Goal: Check status: Check status

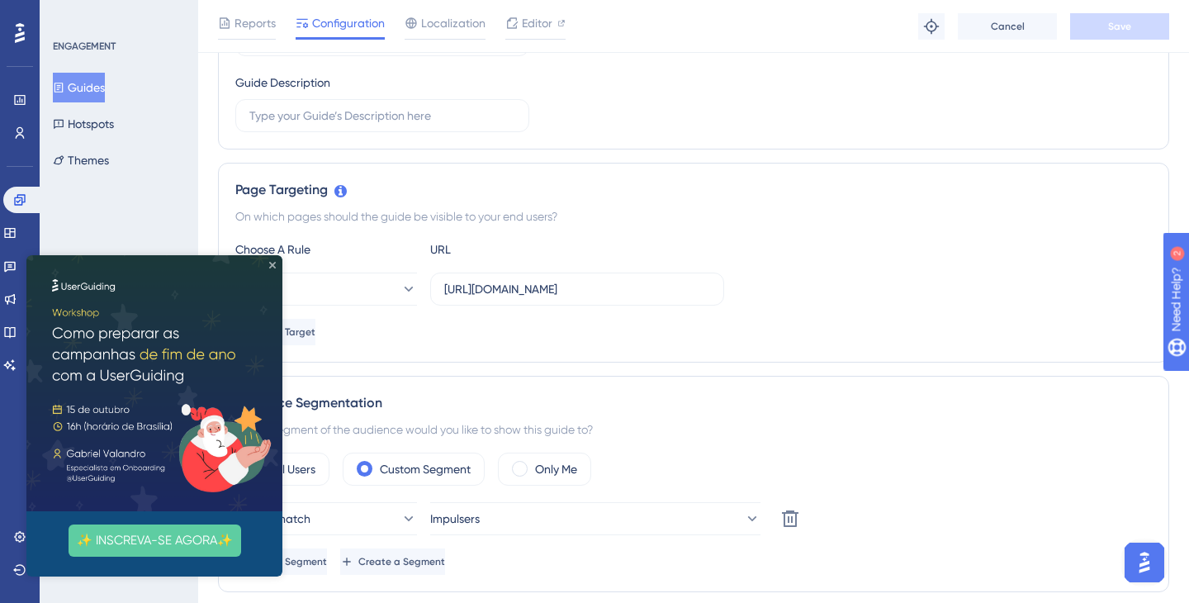
click at [273, 265] on icon "Close Preview" at bounding box center [272, 265] width 7 height 7
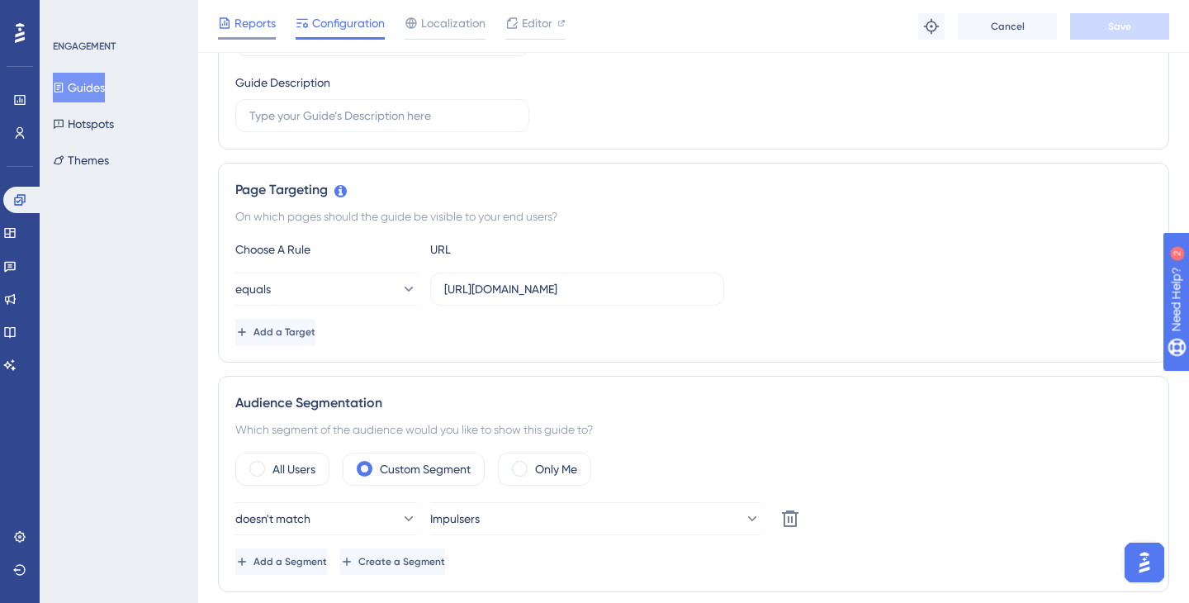
click at [257, 17] on span "Reports" at bounding box center [255, 23] width 41 height 20
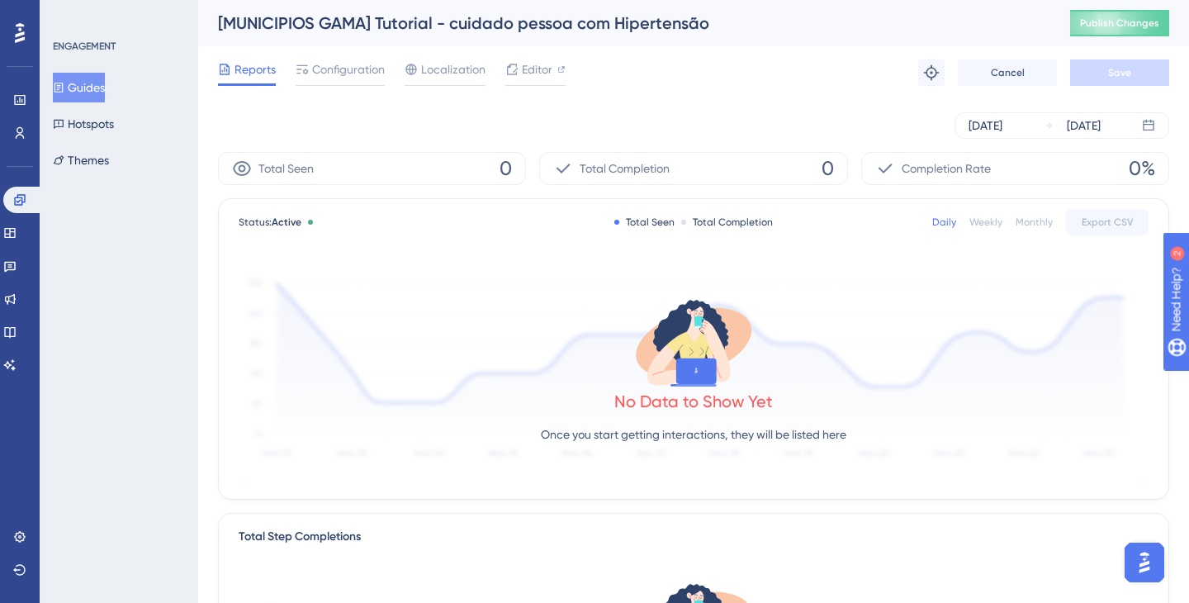
click at [94, 83] on button "Guides" at bounding box center [79, 88] width 52 height 30
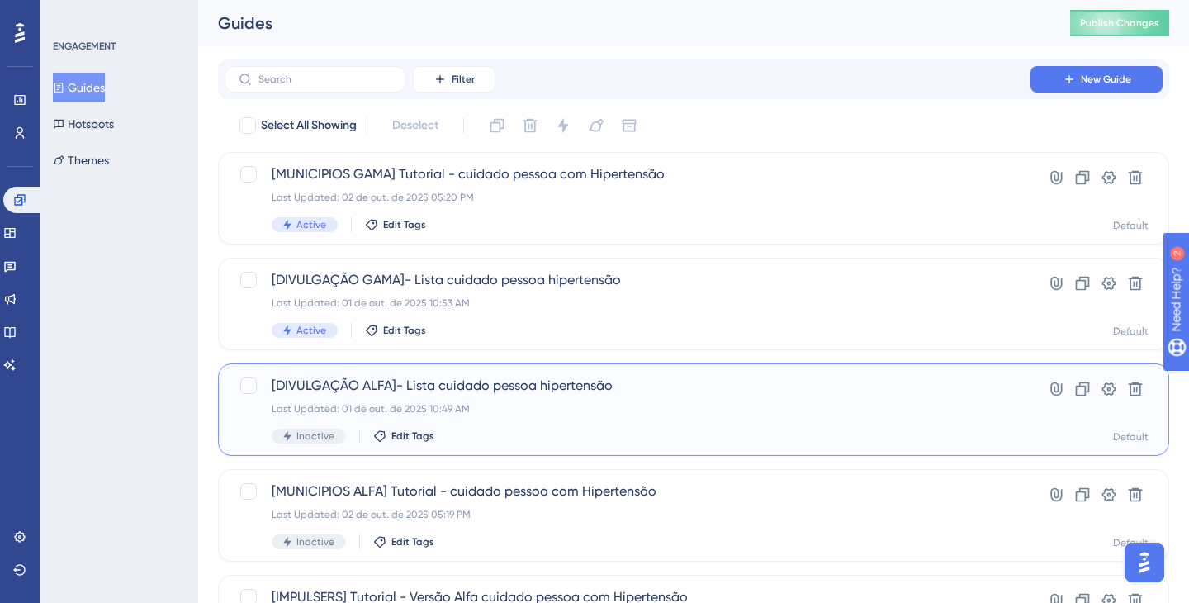
click at [484, 405] on div "Last Updated: 01 de out. de 2025 10:49 AM" at bounding box center [628, 408] width 712 height 13
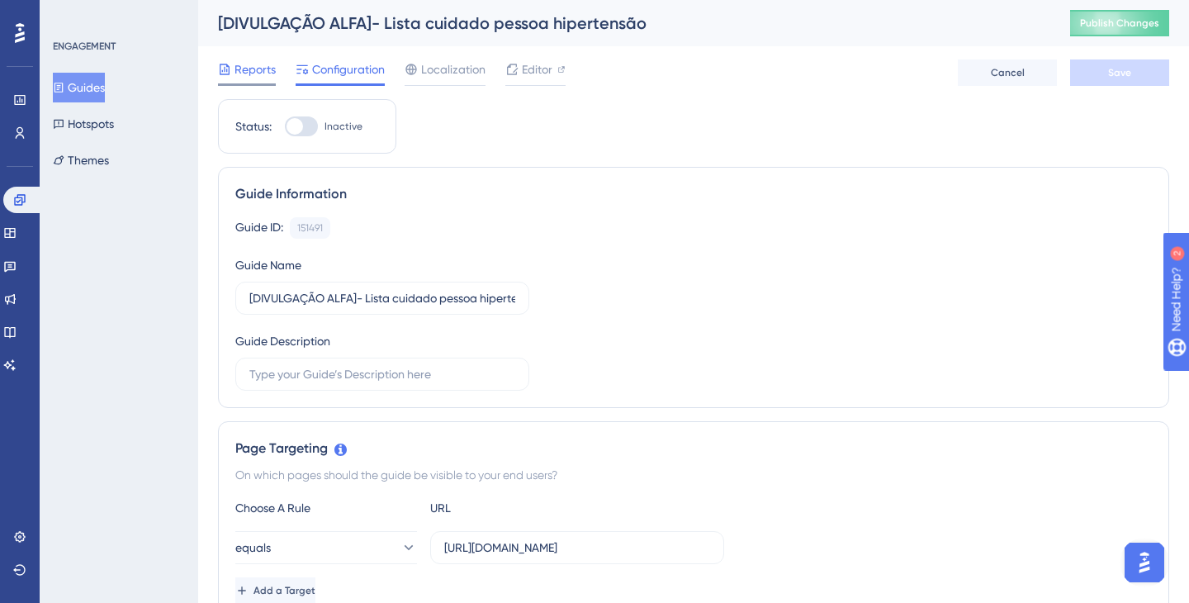
click at [239, 72] on span "Reports" at bounding box center [255, 69] width 41 height 20
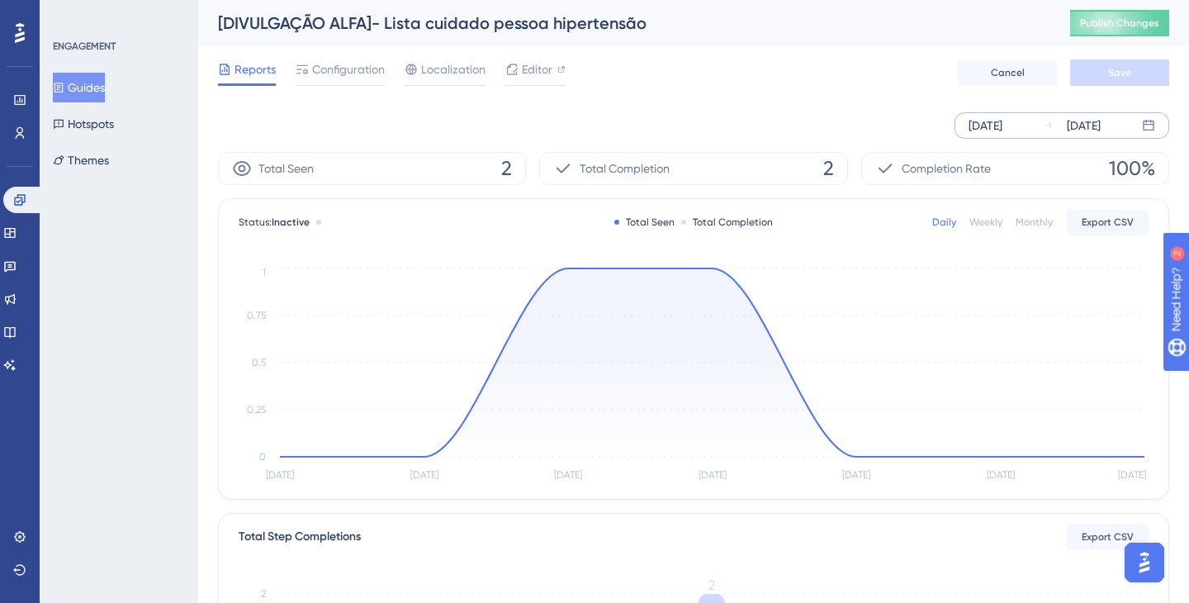
click at [1003, 124] on div "[DATE]" at bounding box center [986, 126] width 34 height 20
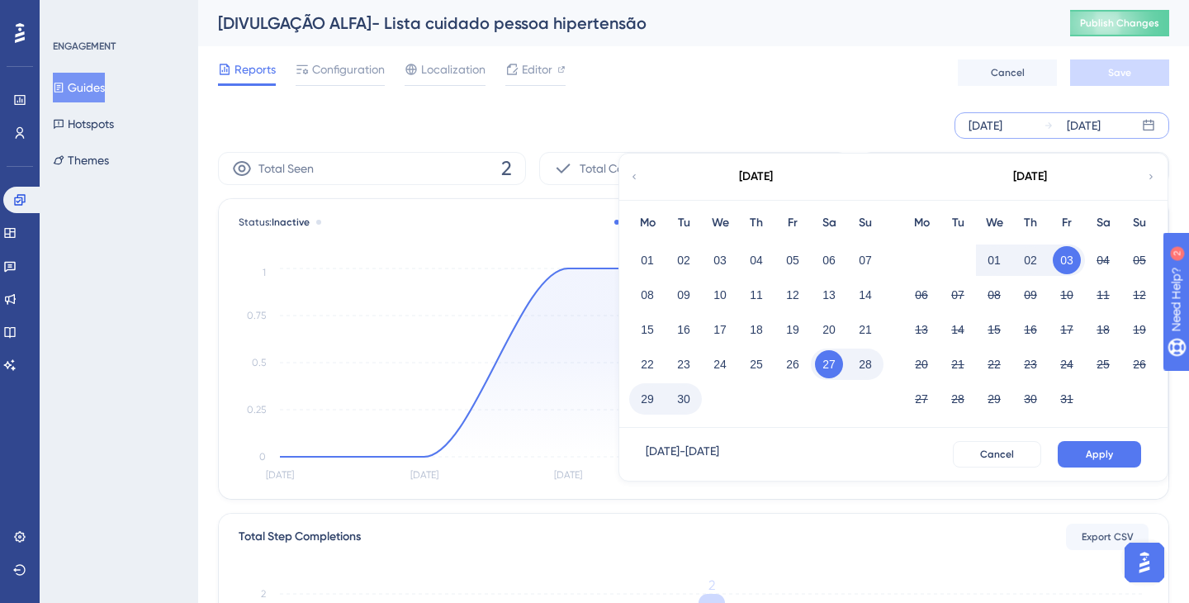
click at [668, 254] on div "02" at bounding box center [684, 259] width 36 height 31
click at [680, 256] on button "02" at bounding box center [684, 260] width 28 height 28
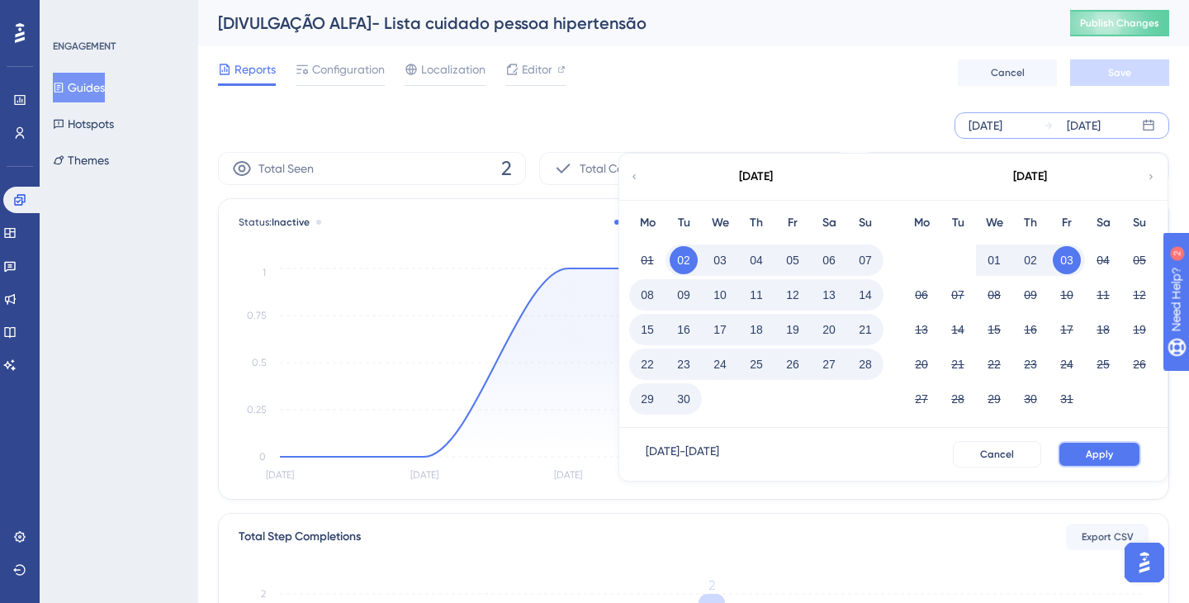
click at [1098, 456] on span "Apply" at bounding box center [1099, 454] width 27 height 13
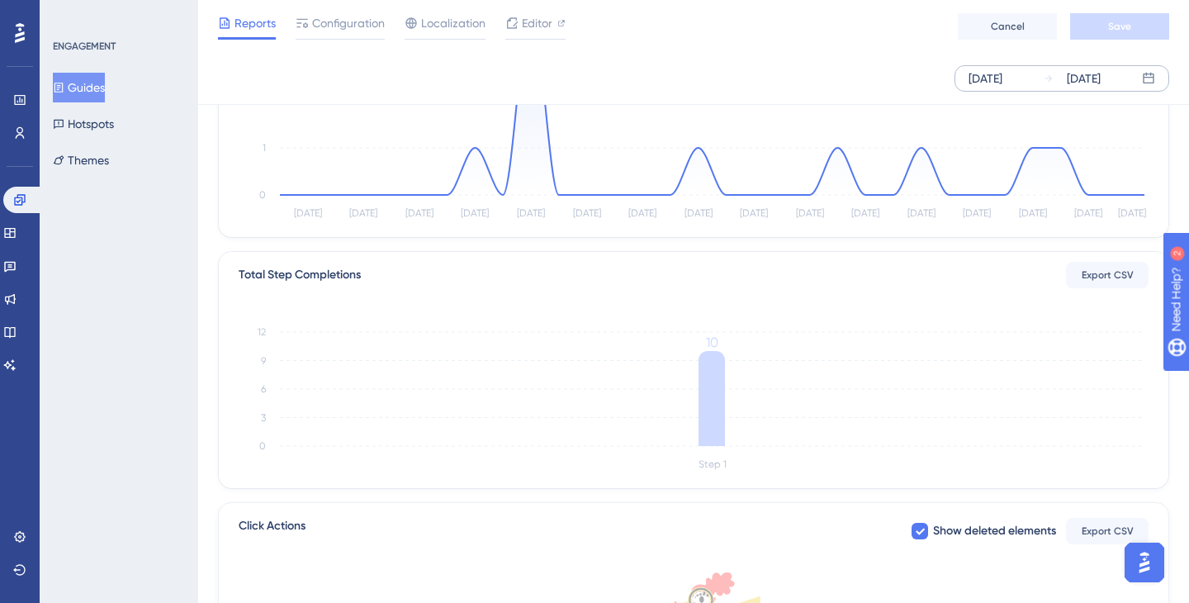
scroll to position [163, 0]
